Goal: Task Accomplishment & Management: Manage account settings

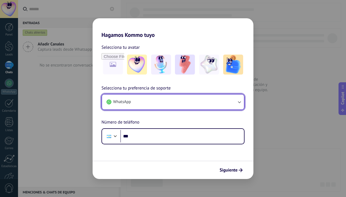
click at [196, 102] on button "WhatsApp" at bounding box center [173, 102] width 142 height 15
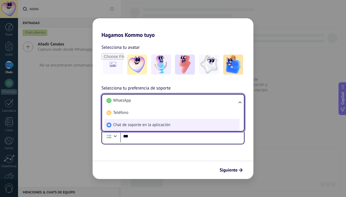
click at [190, 126] on li "Chat de soporte en la aplicación" at bounding box center [171, 125] width 135 height 12
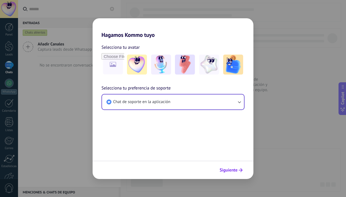
click at [237, 170] on span "Siguiente" at bounding box center [229, 170] width 18 height 4
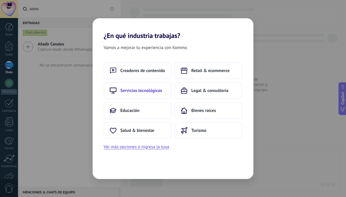
click at [152, 96] on button "Servicios tecnológicos" at bounding box center [138, 90] width 68 height 17
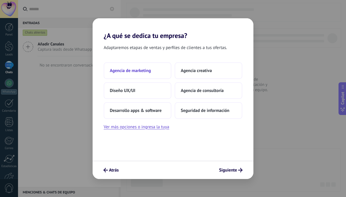
click at [141, 71] on span "Agencia de marketing" at bounding box center [130, 71] width 41 height 6
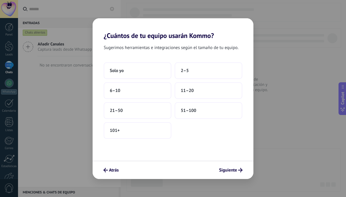
click at [198, 52] on div "Sugerimos herramientas e integraciones según el tamaño de tu equipo." at bounding box center [173, 48] width 161 height 9
click at [198, 62] on button "2–5" at bounding box center [209, 70] width 68 height 17
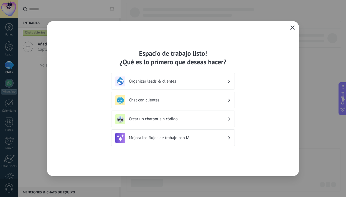
click at [294, 28] on icon "button" at bounding box center [293, 28] width 4 height 4
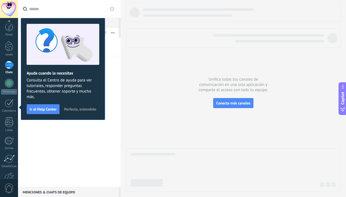
scroll to position [34, 0]
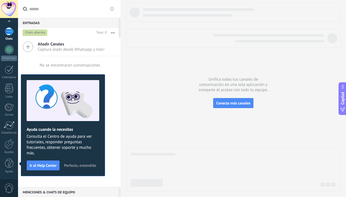
click at [9, 11] on div at bounding box center [9, 9] width 18 height 18
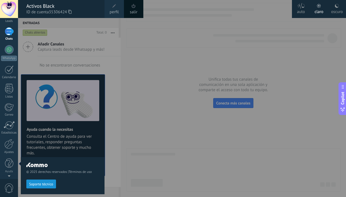
scroll to position [0, 0]
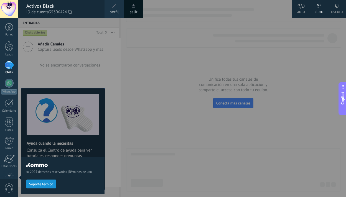
click at [339, 10] on div "oscuro" at bounding box center [337, 11] width 12 height 14
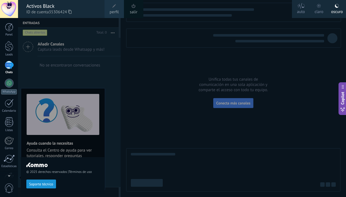
click at [115, 10] on span "perfil" at bounding box center [114, 12] width 9 height 6
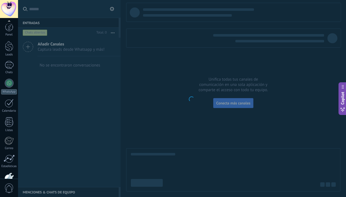
scroll to position [34, 0]
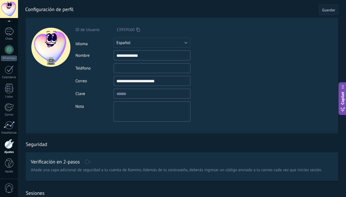
click at [49, 50] on div at bounding box center [50, 47] width 39 height 39
click at [51, 62] on input "file" at bounding box center [51, 61] width 8 height 8
type input "**********"
click at [333, 14] on button "Guardar" at bounding box center [328, 9] width 19 height 11
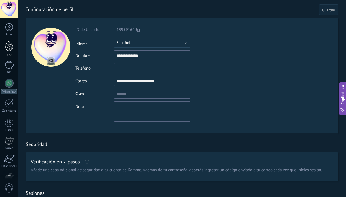
click at [9, 48] on div at bounding box center [9, 46] width 8 height 10
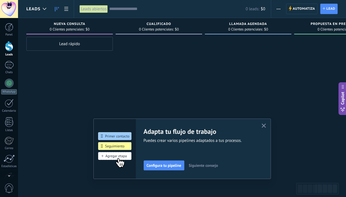
click at [38, 10] on span "Leads" at bounding box center [33, 8] width 14 height 5
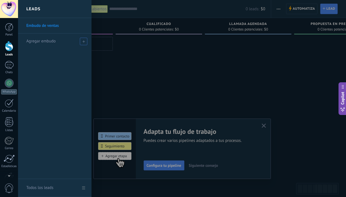
click at [50, 42] on span "Agregar embudo" at bounding box center [40, 41] width 29 height 5
type input "******"
click at [85, 41] on span at bounding box center [84, 41] width 5 height 4
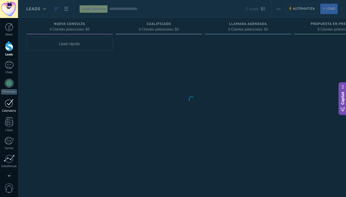
scroll to position [34, 0]
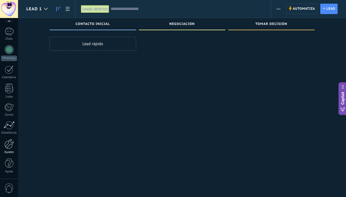
click at [9, 148] on div at bounding box center [8, 144] width 9 height 10
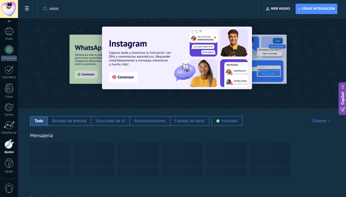
click at [28, 10] on use at bounding box center [27, 8] width 4 height 4
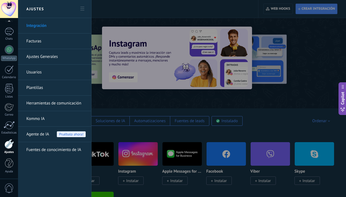
click at [38, 41] on link "Facturas" at bounding box center [55, 42] width 59 height 16
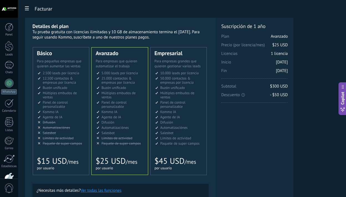
click at [70, 131] on ul "2.500 сделок на место 2.500 leads per seat 2.500 leads por licencia 添加线索和联系人 2.…" at bounding box center [61, 108] width 47 height 75
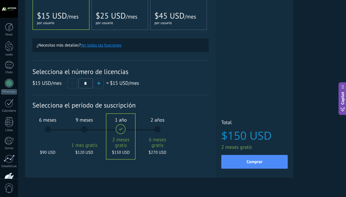
scroll to position [146, 0]
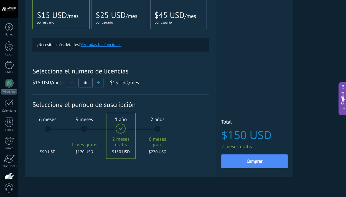
click at [46, 132] on div "6 meses $90 USD" at bounding box center [48, 131] width 30 height 39
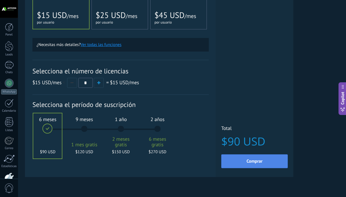
click at [270, 167] on button "Comprar" at bounding box center [254, 162] width 67 height 14
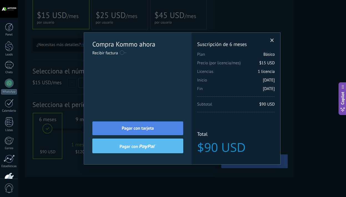
click at [149, 132] on button "Pagar con tarjeta" at bounding box center [137, 129] width 91 height 14
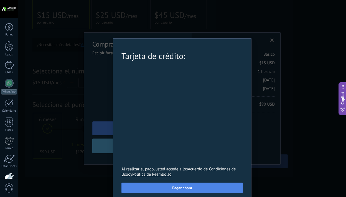
click at [185, 189] on span "Pagar ahora" at bounding box center [182, 188] width 20 height 4
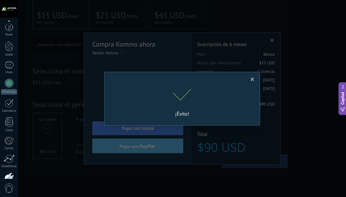
scroll to position [34, 0]
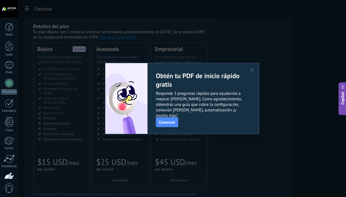
click at [252, 70] on use "button" at bounding box center [252, 70] width 4 height 4
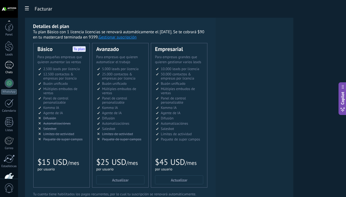
scroll to position [34, 0]
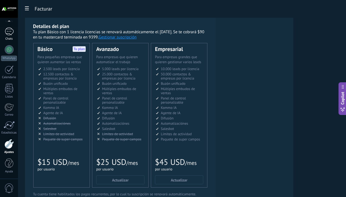
click at [10, 31] on div at bounding box center [9, 31] width 9 height 8
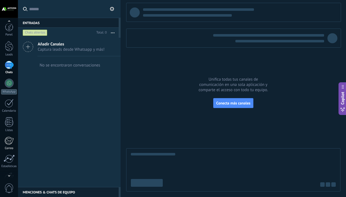
scroll to position [34, 0]
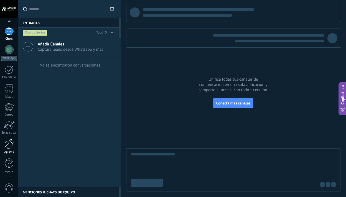
click at [9, 148] on div at bounding box center [8, 144] width 9 height 10
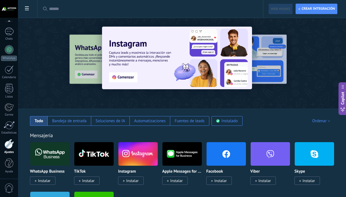
click at [29, 7] on span at bounding box center [26, 9] width 9 height 11
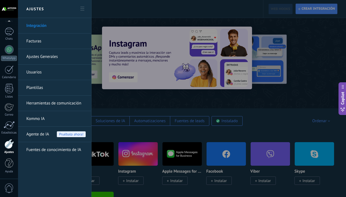
click at [40, 44] on link "Facturas" at bounding box center [55, 42] width 59 height 16
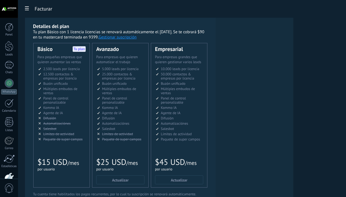
click at [133, 38] on button "Gestionar suscripción" at bounding box center [118, 37] width 38 height 5
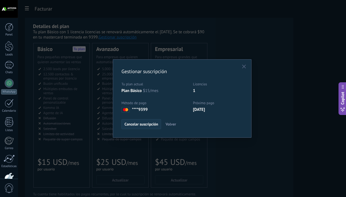
click at [151, 127] on button "Cancelar suscripción" at bounding box center [142, 124] width 40 height 10
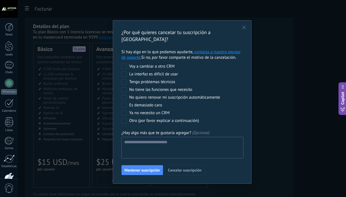
click at [163, 95] on div "No quiero renovar mi suscripción automáticamente" at bounding box center [174, 98] width 91 height 6
click at [188, 168] on span "Cancelar suscripción" at bounding box center [185, 170] width 34 height 4
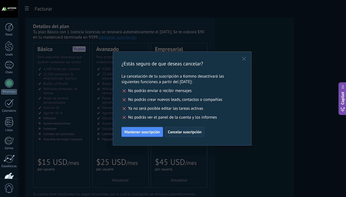
click at [190, 135] on button "Cancelar suscripción" at bounding box center [185, 132] width 40 height 10
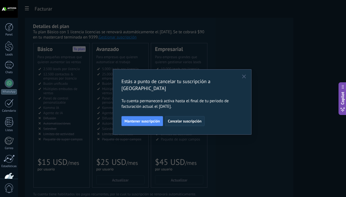
click at [192, 119] on span "Cancelar suscripción" at bounding box center [185, 121] width 34 height 4
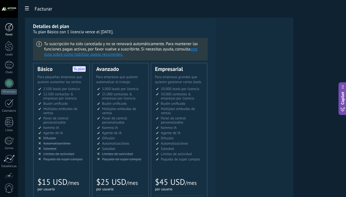
click at [11, 29] on div "Panel Leads Chats WhatsApp Clientes" at bounding box center [9, 118] width 18 height 190
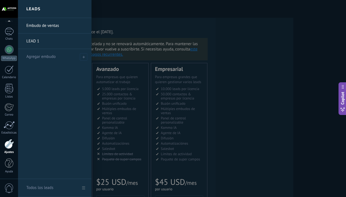
click at [117, 14] on div at bounding box center [191, 98] width 346 height 197
